Goal: Use online tool/utility: Utilize a website feature to perform a specific function

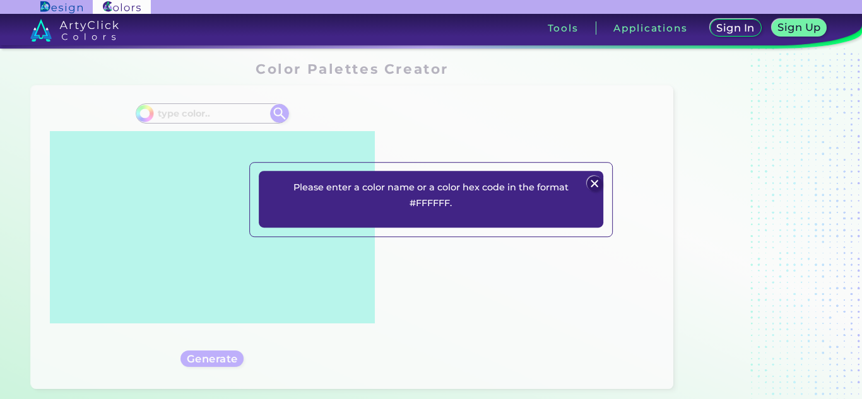
click at [211, 104] on div "Please enter a color name or a color hex code in the format #FFFFFF. Plans Sign…" at bounding box center [431, 199] width 862 height 399
click at [204, 114] on div "Please enter a color name or a color hex code in the format #FFFFFF. Plans Sign…" at bounding box center [431, 199] width 862 height 399
click at [591, 183] on img at bounding box center [594, 183] width 15 height 15
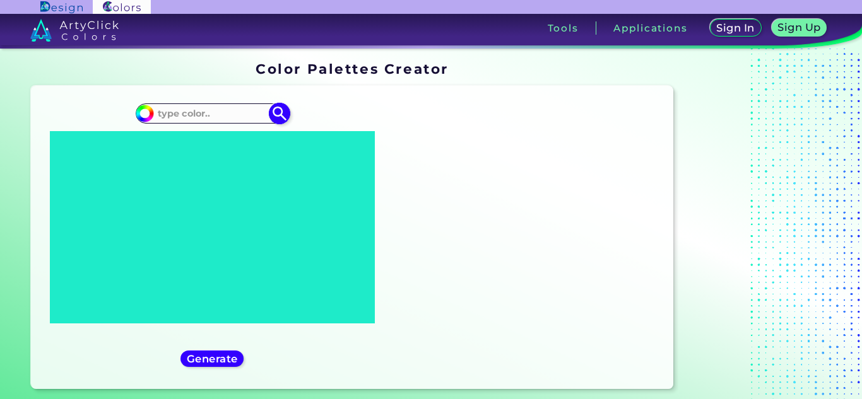
click at [167, 104] on div "#1eebc9" at bounding box center [212, 113] width 153 height 20
click at [170, 110] on input at bounding box center [211, 113] width 117 height 17
click at [213, 110] on input at bounding box center [211, 113] width 117 height 17
click at [179, 115] on input at bounding box center [211, 113] width 117 height 17
click at [215, 115] on input at bounding box center [211, 113] width 117 height 17
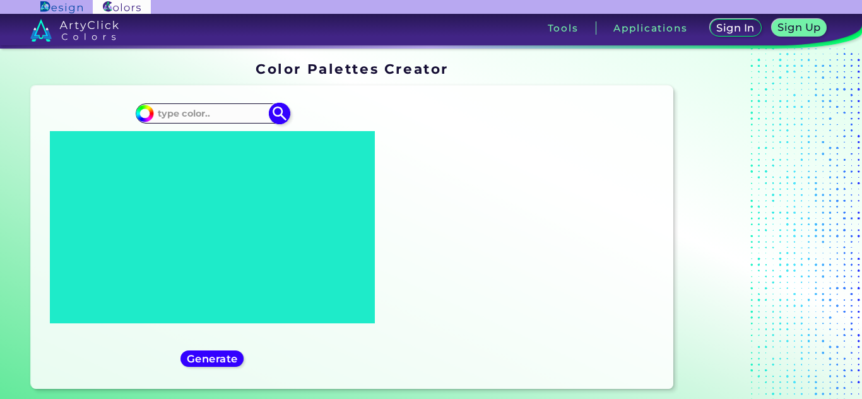
paste input "#293201"
click at [209, 361] on h5 "Generate" at bounding box center [212, 359] width 46 height 9
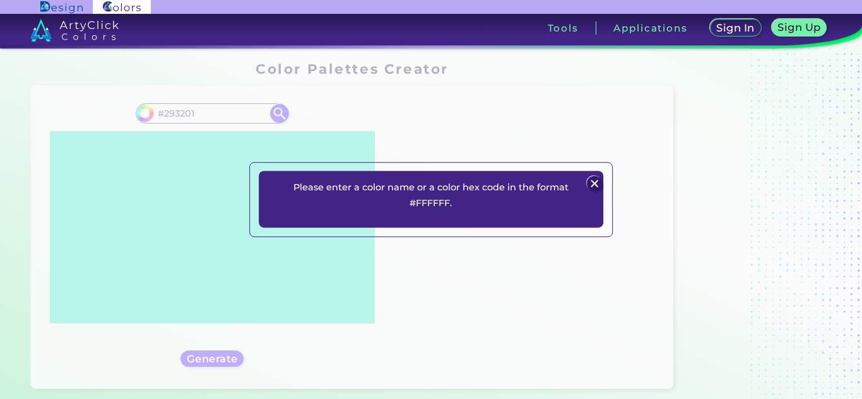
click at [592, 184] on img at bounding box center [594, 183] width 15 height 15
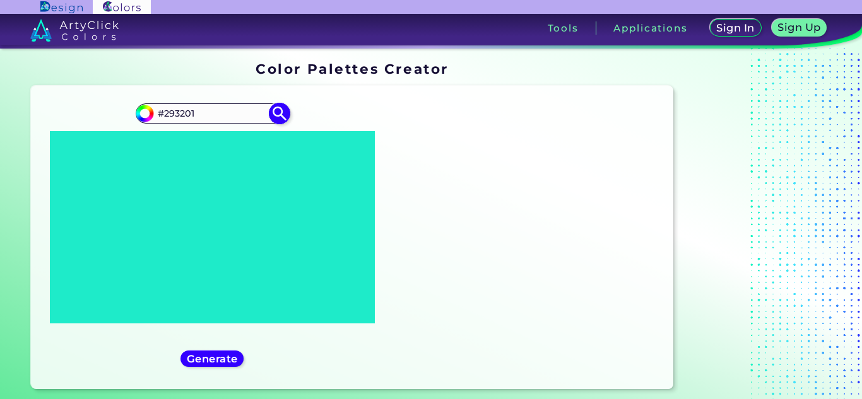
click at [154, 111] on img at bounding box center [144, 113] width 19 height 19
click at [158, 111] on input "#293201" at bounding box center [211, 113] width 117 height 17
type input "#293201"
click at [226, 362] on h5 "Generate" at bounding box center [212, 358] width 46 height 9
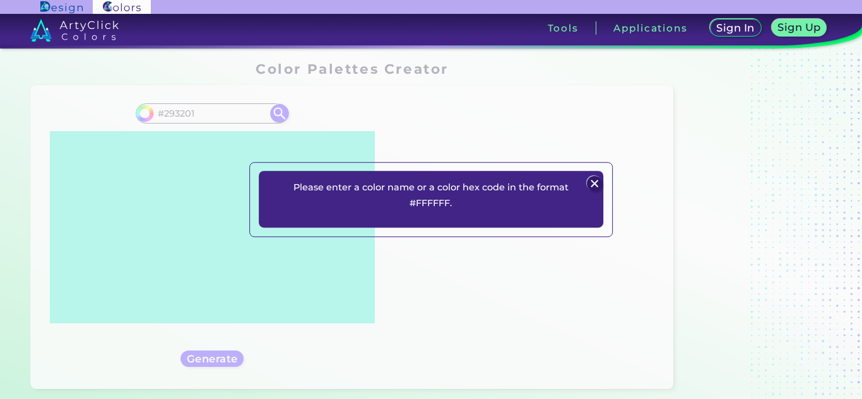
click at [597, 182] on img at bounding box center [594, 183] width 15 height 15
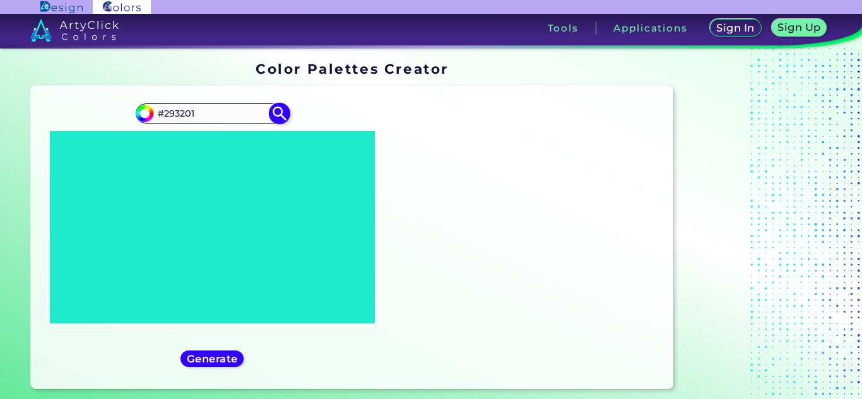
click at [279, 112] on img at bounding box center [279, 114] width 22 height 22
type input "#293201"
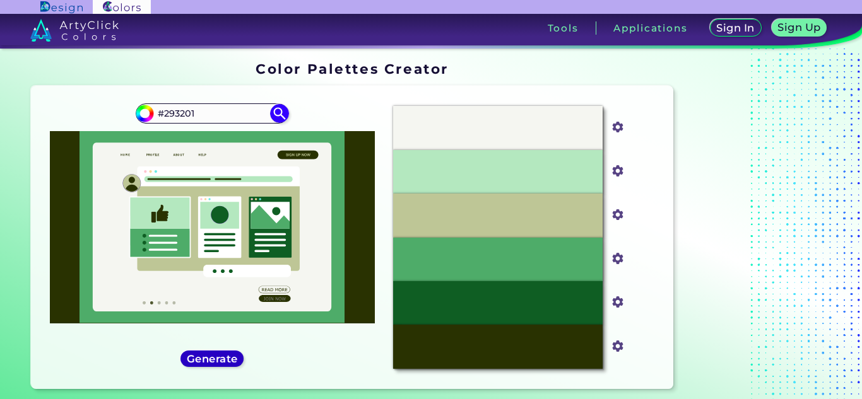
click at [213, 359] on h5 "Generate" at bounding box center [212, 358] width 47 height 9
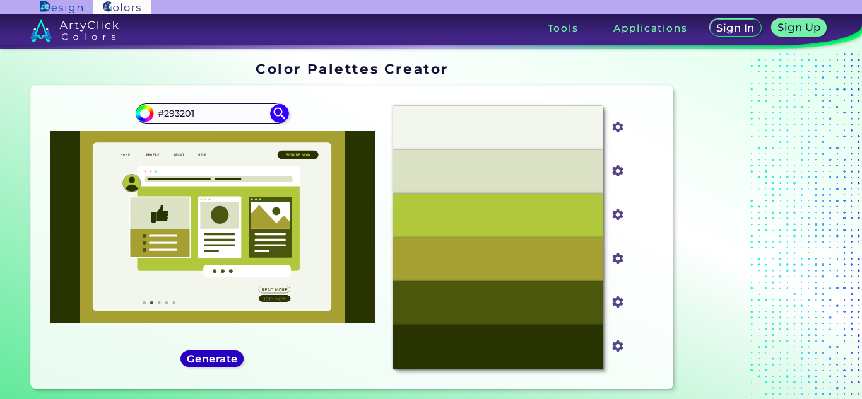
click at [213, 359] on h5 "Generate" at bounding box center [212, 358] width 47 height 9
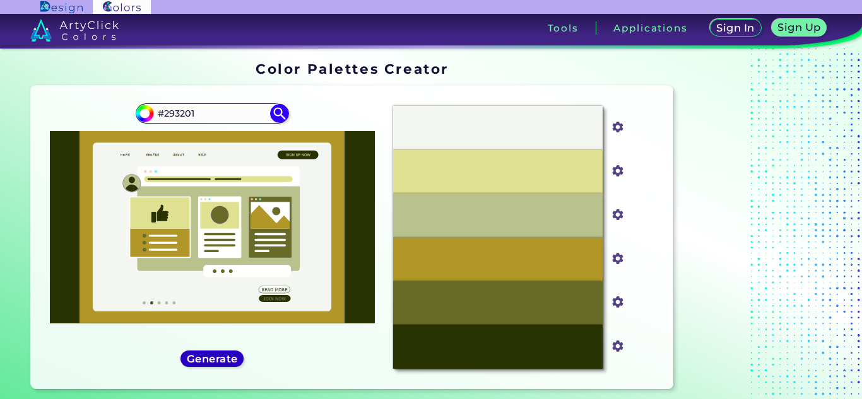
click at [213, 359] on h5 "Generate" at bounding box center [212, 359] width 46 height 9
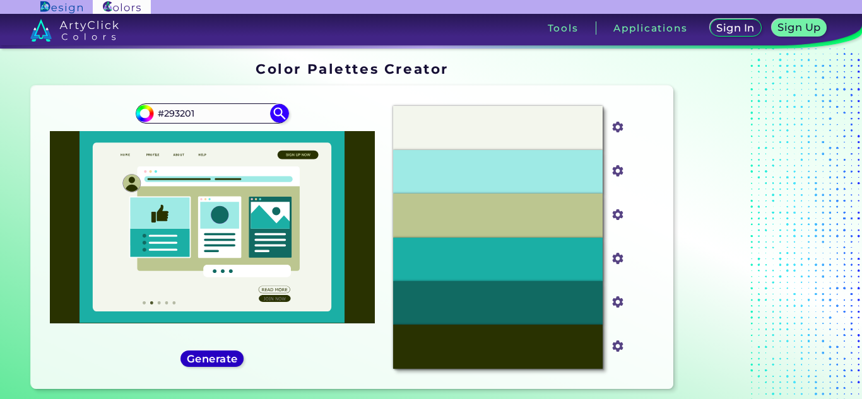
click at [213, 359] on h5 "Generate" at bounding box center [212, 359] width 46 height 9
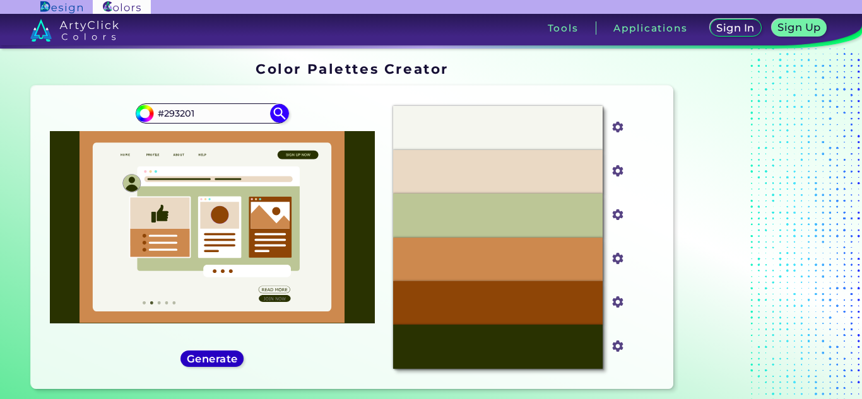
click at [213, 359] on h5 "Generate" at bounding box center [212, 359] width 46 height 9
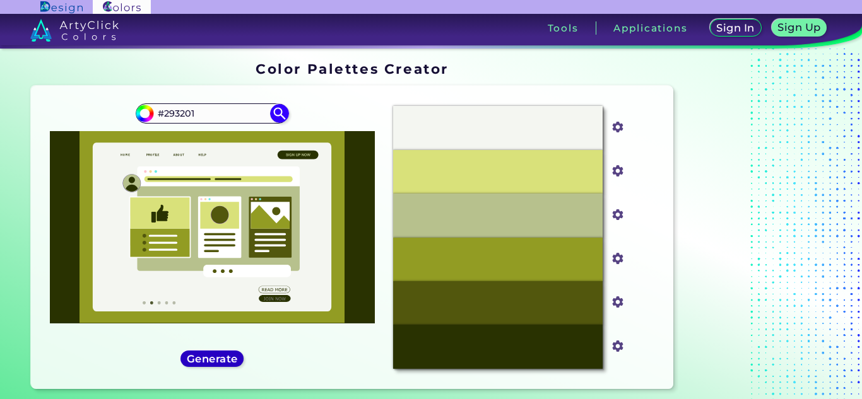
click at [213, 359] on h5 "Generate" at bounding box center [212, 359] width 46 height 9
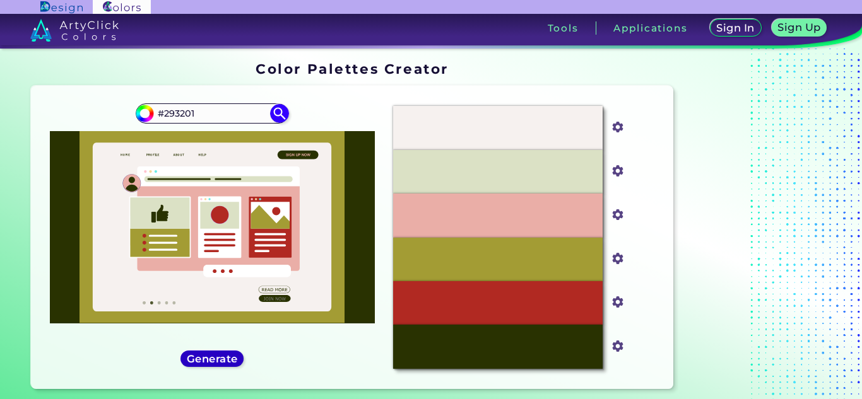
click at [213, 359] on h5 "Generate" at bounding box center [212, 359] width 46 height 9
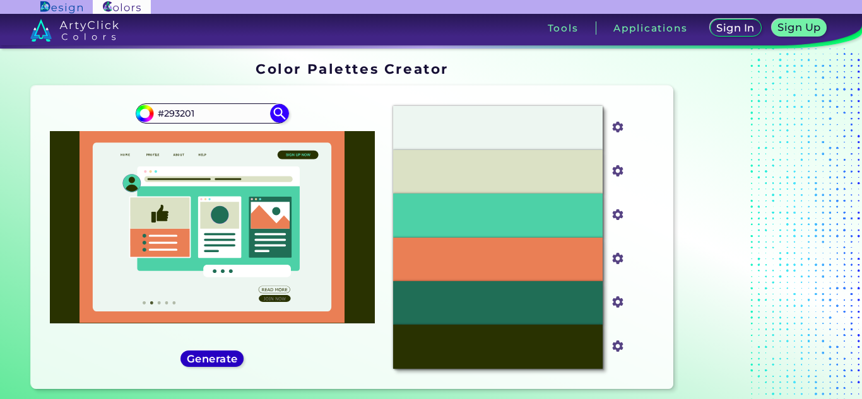
click at [213, 359] on h5 "Generate" at bounding box center [212, 359] width 46 height 9
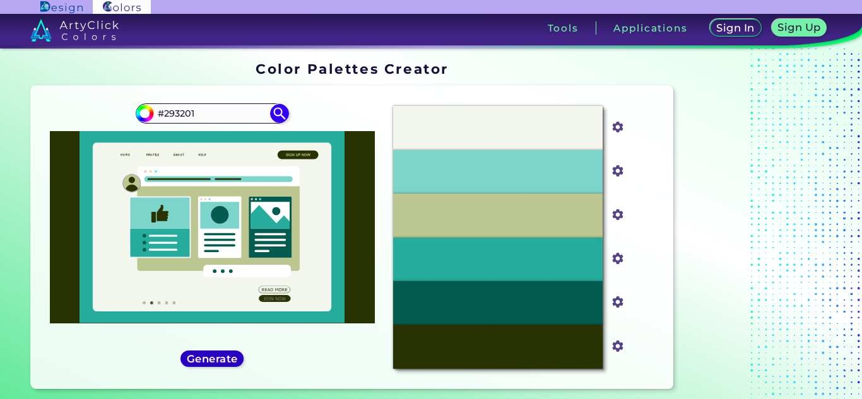
click at [213, 359] on h5 "Generate" at bounding box center [212, 358] width 46 height 9
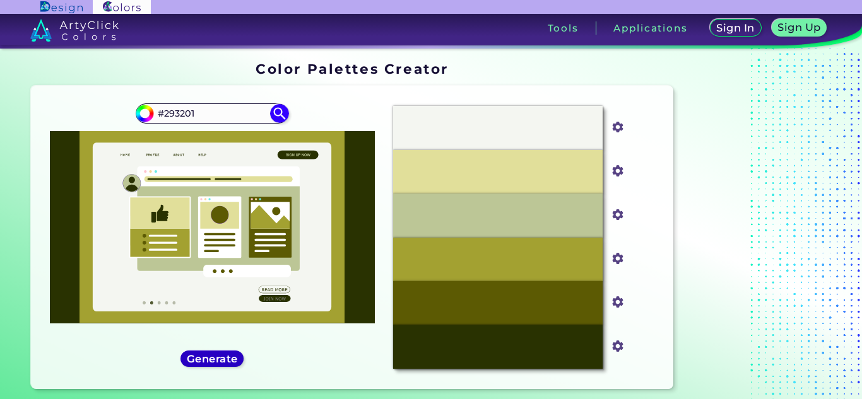
click at [213, 359] on h5 "Generate" at bounding box center [212, 359] width 46 height 9
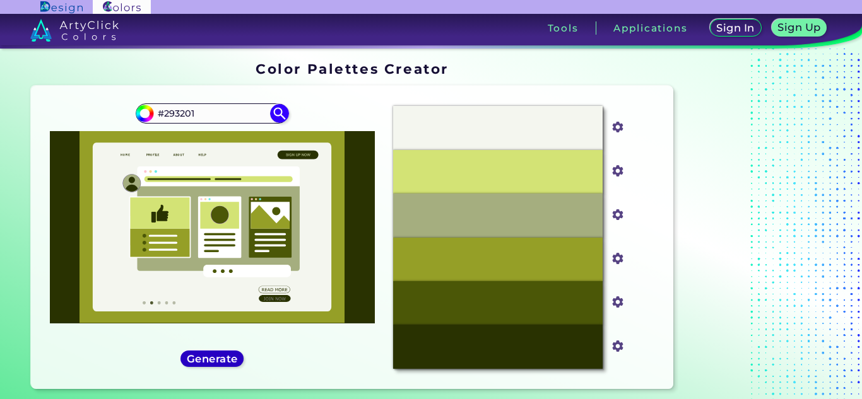
click at [213, 359] on h5 "Generate" at bounding box center [212, 359] width 46 height 9
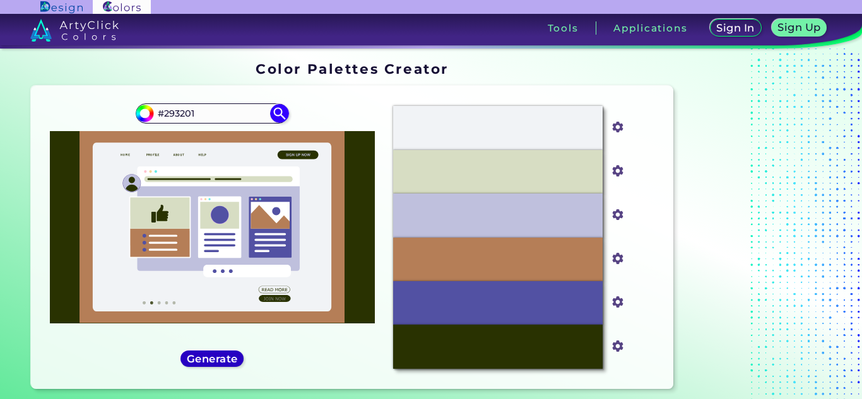
click at [213, 359] on h5 "Generate" at bounding box center [212, 359] width 46 height 9
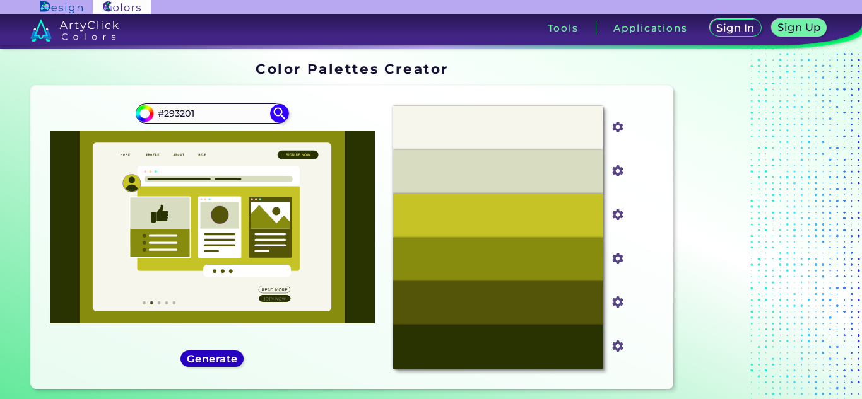
click at [213, 359] on h5 "Generate" at bounding box center [212, 359] width 46 height 9
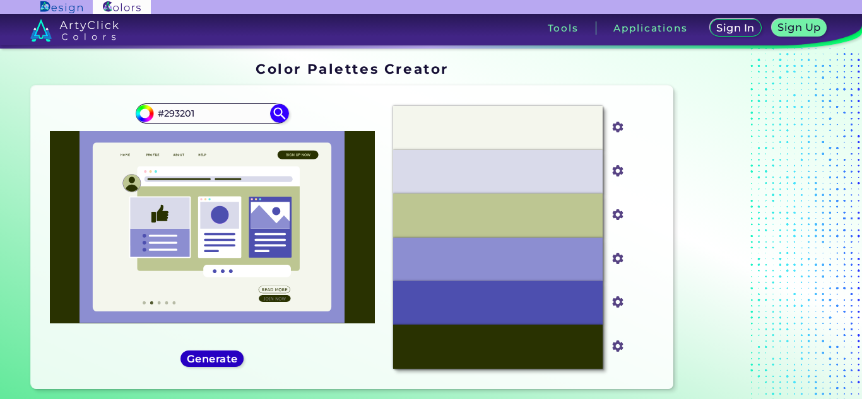
click at [213, 359] on h5 "Generate" at bounding box center [212, 359] width 46 height 9
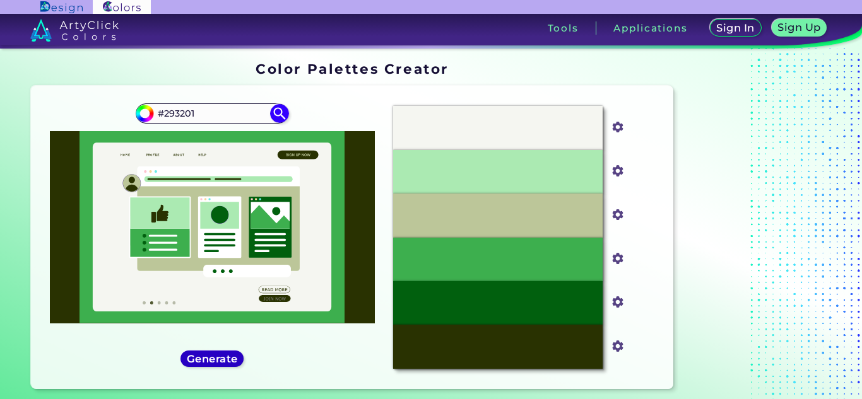
click at [213, 359] on h5 "Generate" at bounding box center [212, 359] width 46 height 9
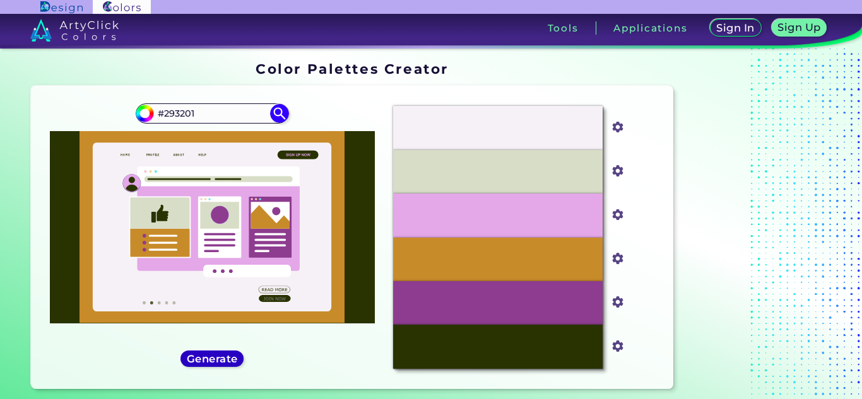
click at [213, 359] on h5 "Generate" at bounding box center [212, 358] width 47 height 9
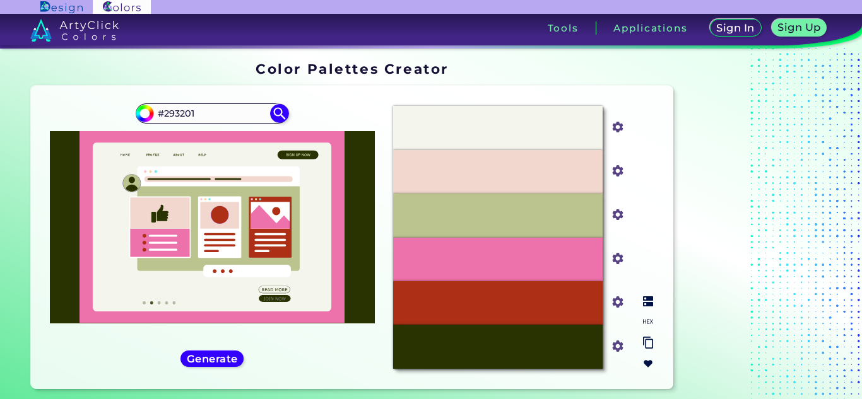
click at [647, 322] on img at bounding box center [648, 322] width 10 height 10
